Goal: Information Seeking & Learning: Learn about a topic

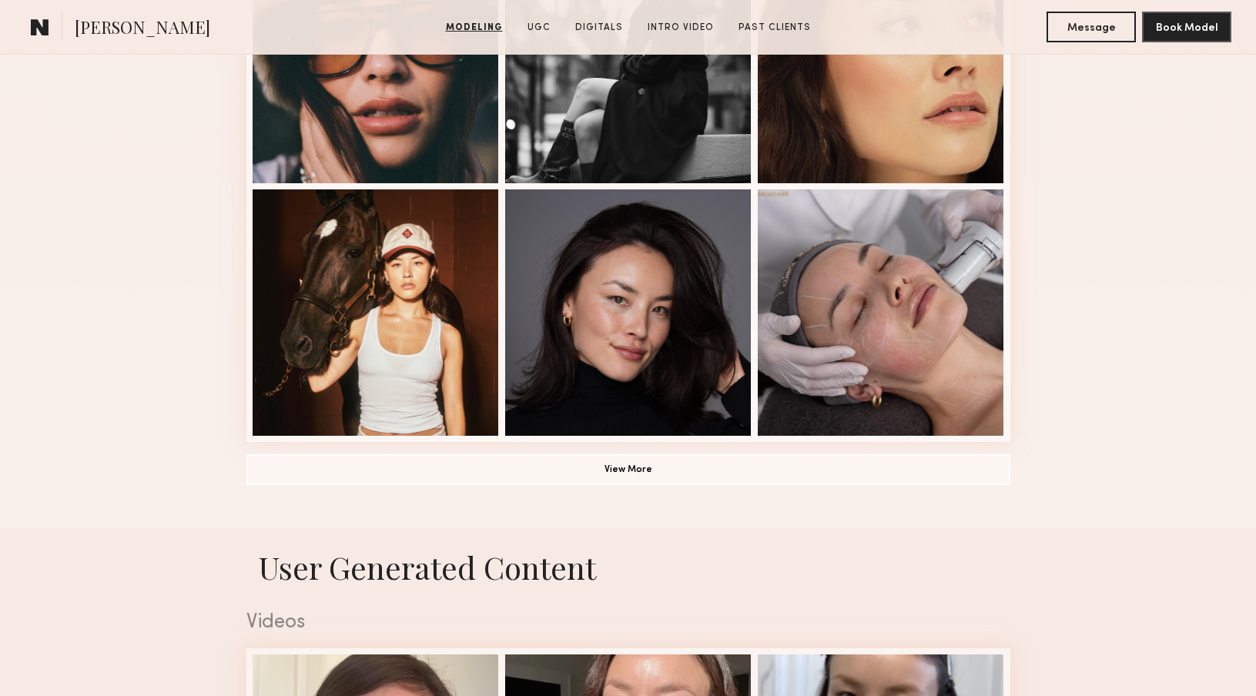
scroll to position [1076, 0]
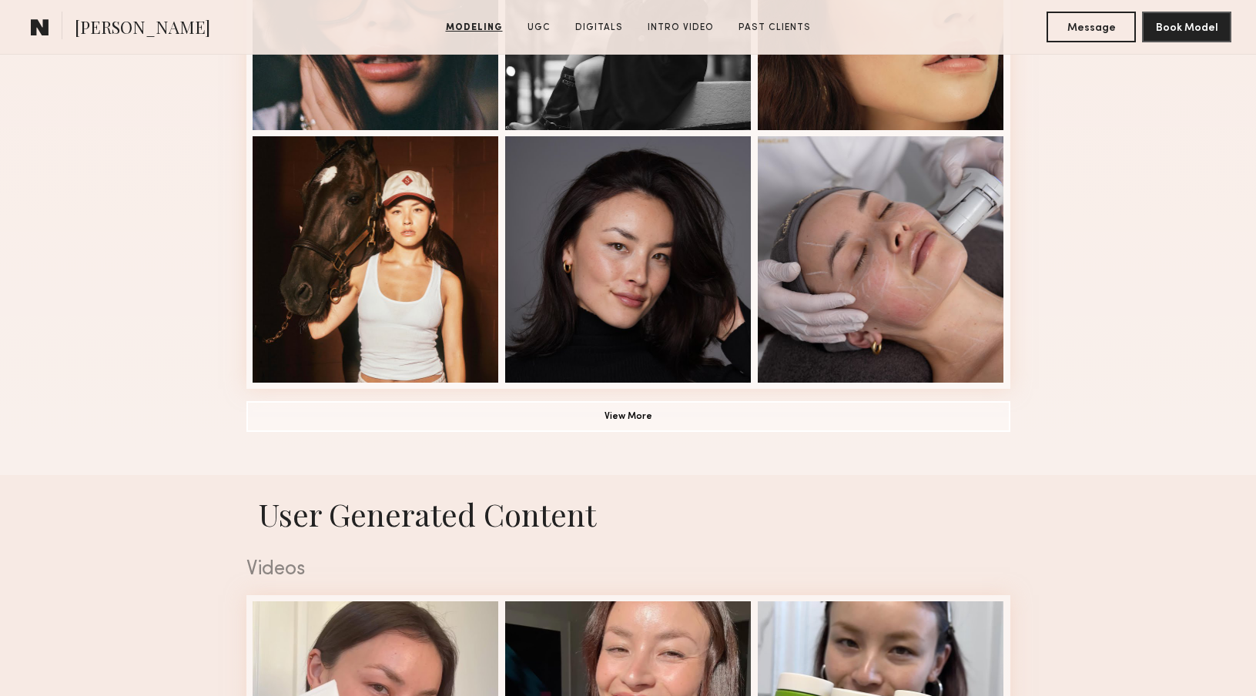
click at [549, 408] on button "View More" at bounding box center [628, 415] width 764 height 31
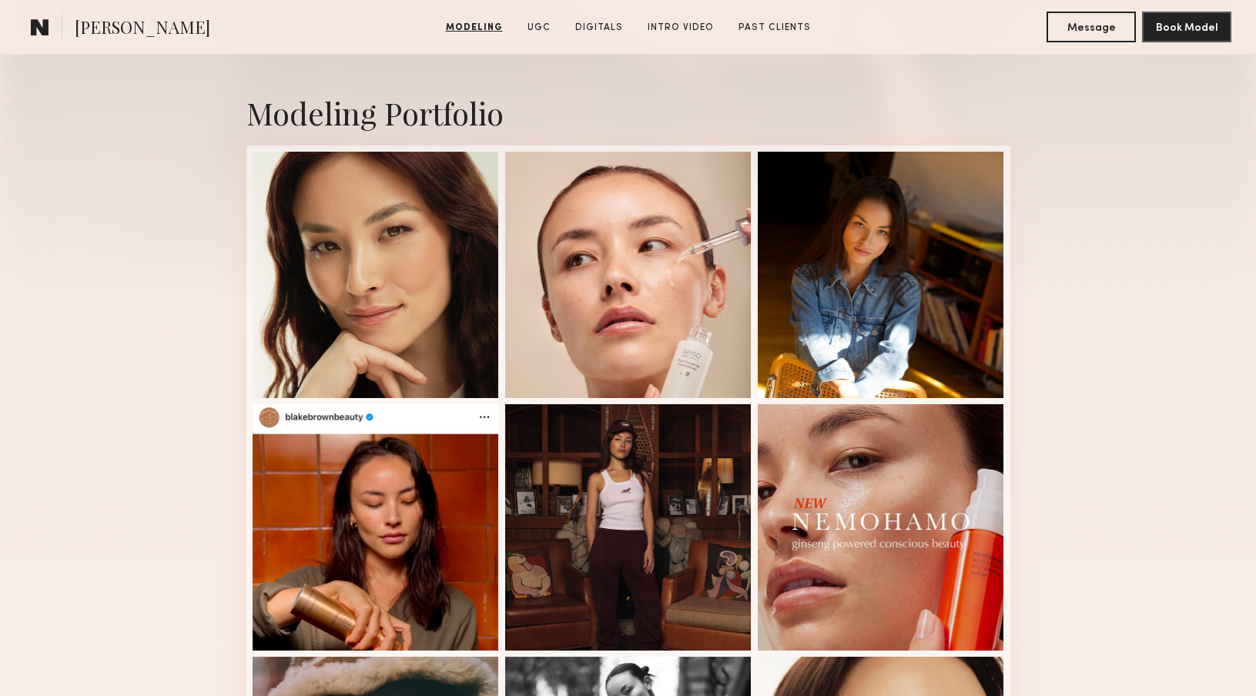
scroll to position [145, 0]
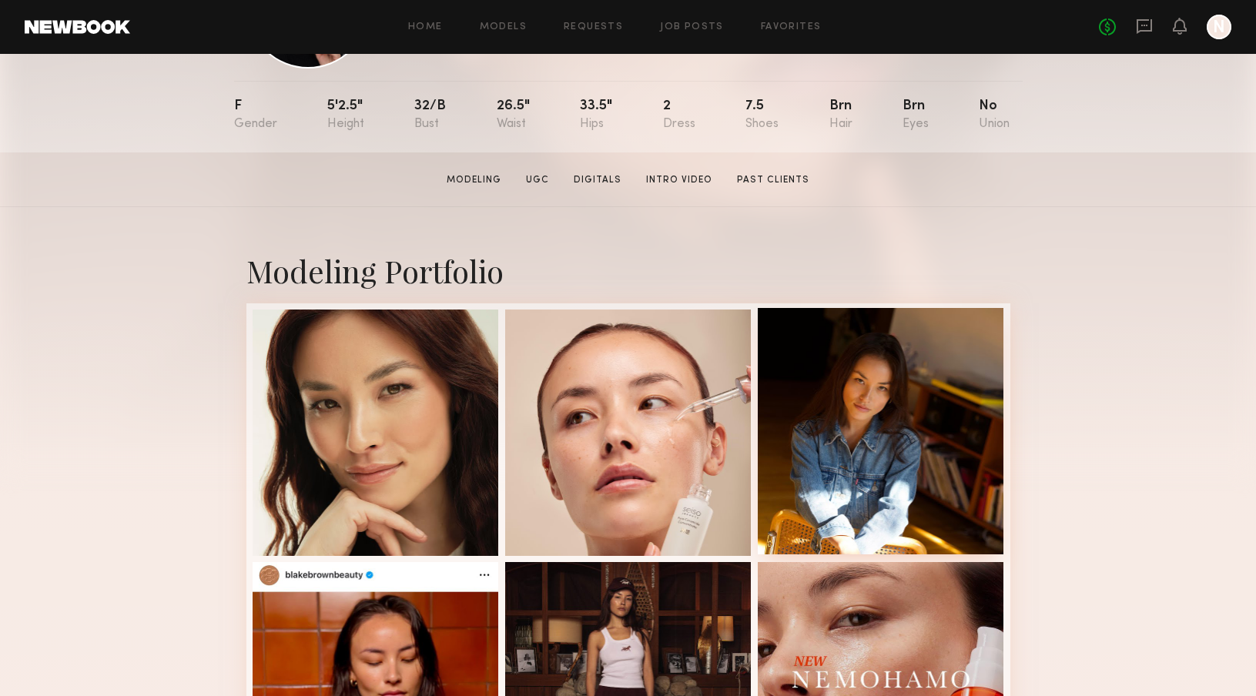
click at [826, 418] on div at bounding box center [880, 431] width 246 height 246
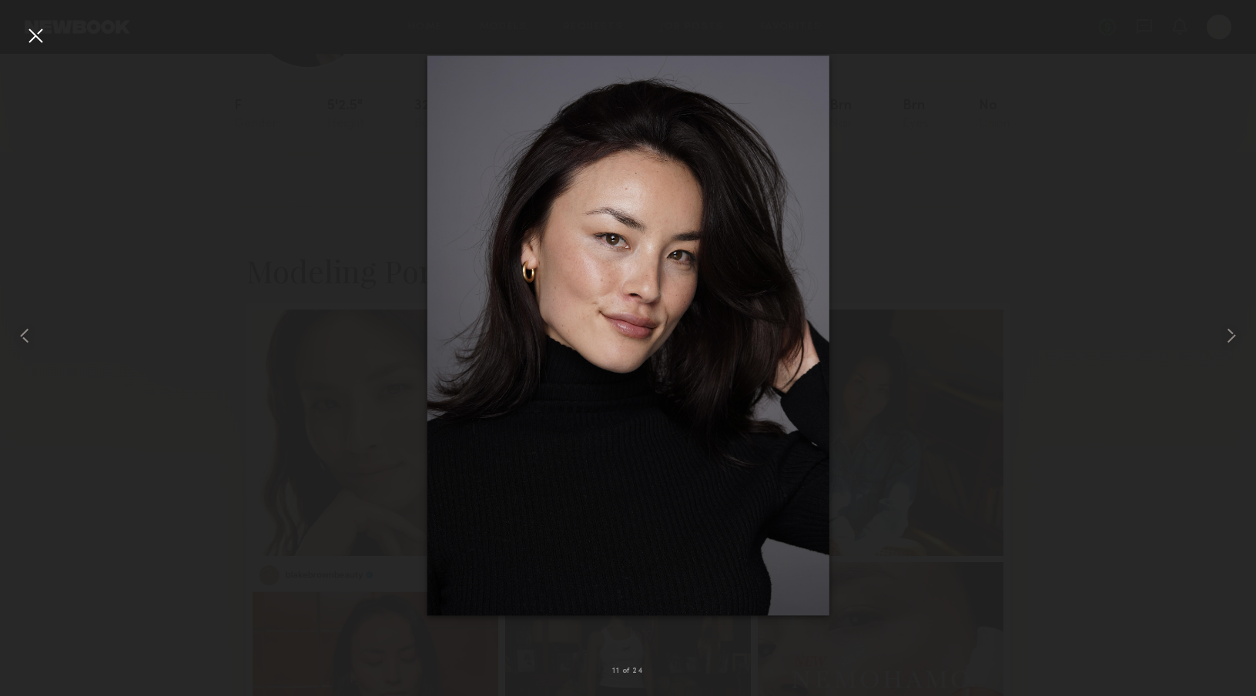
click at [1145, 242] on div at bounding box center [628, 336] width 1256 height 622
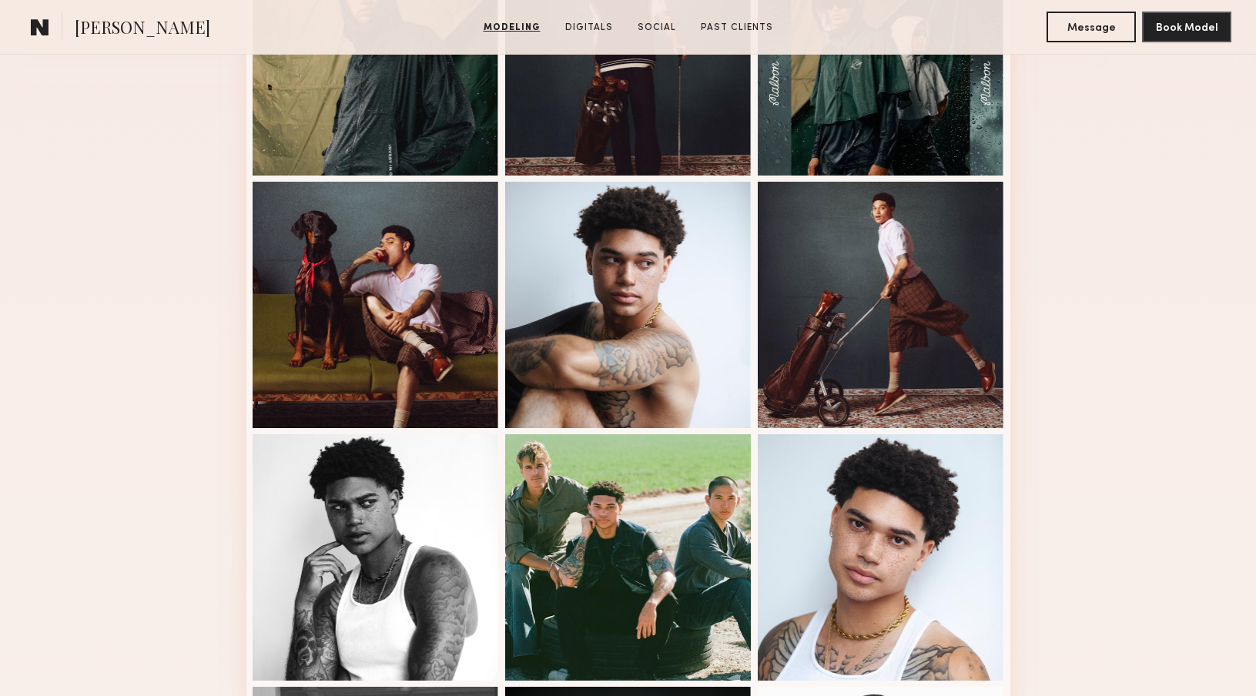
scroll to position [919, 0]
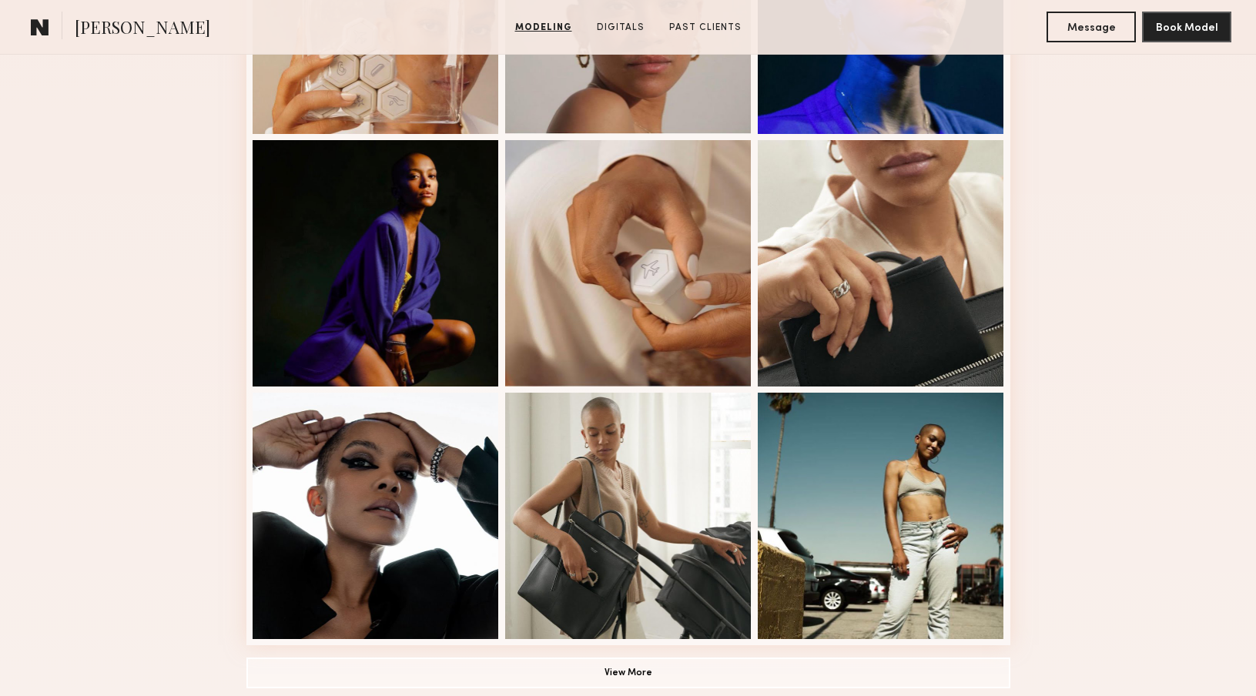
scroll to position [821, 0]
